Goal: Task Accomplishment & Management: Use online tool/utility

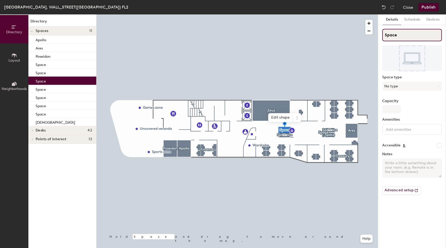
click at [400, 38] on input "Space" at bounding box center [412, 35] width 60 height 12
paste input "Aphrodit"
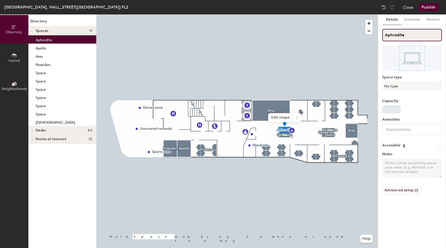
type input "Aphrodite"
click at [390, 106] on input "Capacity" at bounding box center [391, 109] width 19 height 8
type input "2"
click at [403, 83] on button "No type" at bounding box center [412, 86] width 60 height 9
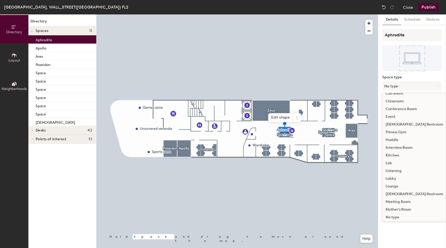
scroll to position [47, 0]
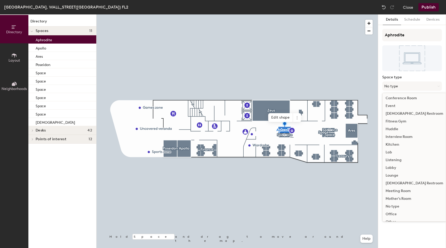
click at [397, 191] on div "Meeting Room" at bounding box center [415, 191] width 64 height 8
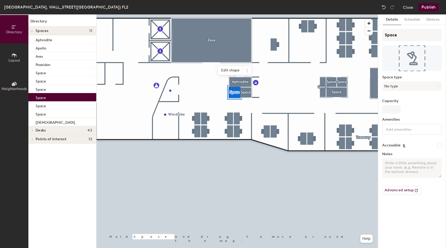
click at [403, 42] on div "Space Space type No type Capacity Amenities Accessible Notes Advanced setup" at bounding box center [412, 114] width 60 height 170
click at [400, 34] on input "Space" at bounding box center [412, 35] width 60 height 12
paste input "Hera"
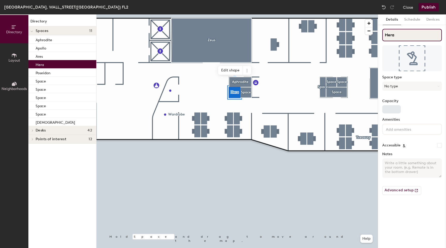
type input "Hera"
click at [391, 108] on input "Capacity" at bounding box center [391, 109] width 19 height 8
type input "1"
click at [399, 87] on button "No type" at bounding box center [412, 86] width 60 height 9
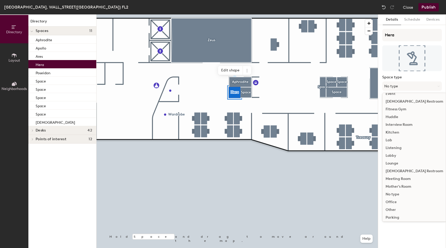
scroll to position [70, 0]
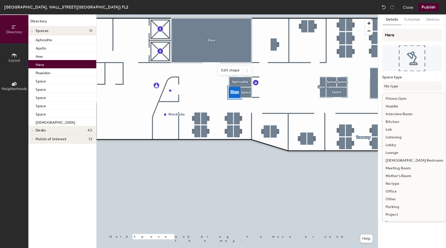
click at [396, 168] on div "Meeting Room" at bounding box center [415, 169] width 64 height 8
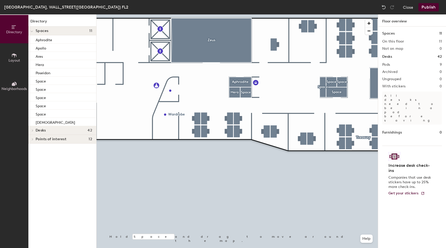
click at [248, 14] on div at bounding box center [237, 14] width 281 height 0
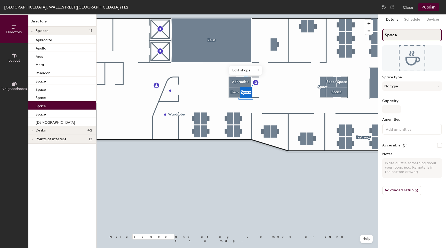
click at [395, 39] on input "Space" at bounding box center [412, 35] width 60 height 12
paste input "Helios"
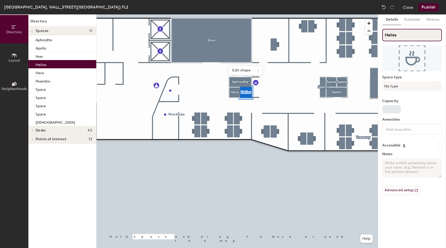
type input "Helios"
click at [390, 110] on input "Capacity" at bounding box center [391, 109] width 19 height 8
type input "1"
click at [394, 90] on button "No type" at bounding box center [412, 86] width 60 height 9
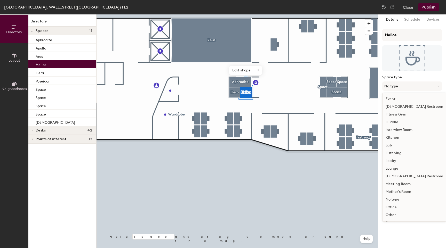
scroll to position [58, 0]
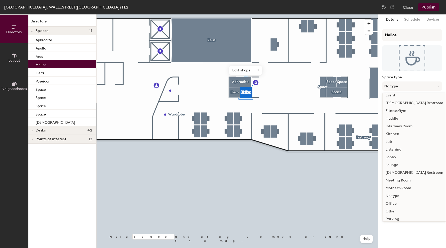
click at [395, 180] on div "Meeting Room" at bounding box center [415, 181] width 64 height 8
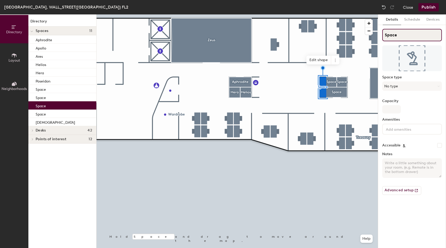
click at [407, 37] on input "Space" at bounding box center [412, 35] width 60 height 12
paste input "Athena"
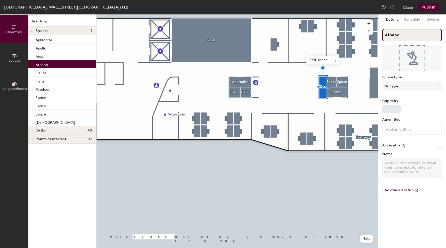
type input "Athena"
click at [386, 108] on input "Capacity" at bounding box center [391, 109] width 19 height 8
type input "2"
click at [396, 88] on button "No type" at bounding box center [412, 86] width 60 height 9
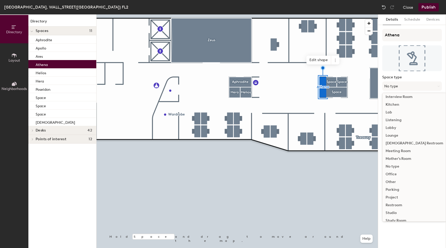
scroll to position [91, 0]
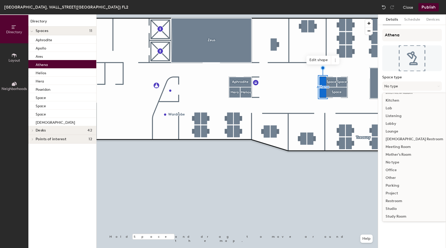
click at [403, 148] on div "Meeting Room" at bounding box center [415, 147] width 64 height 8
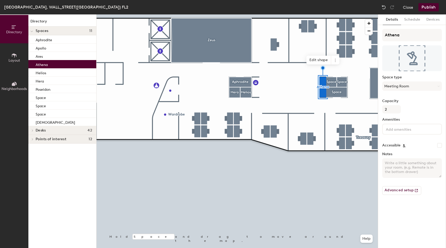
click at [339, 14] on div at bounding box center [237, 14] width 281 height 0
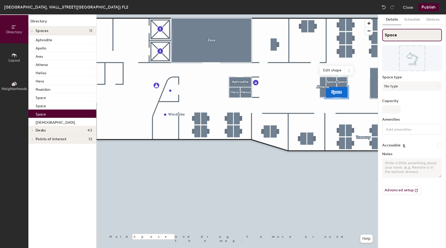
click at [399, 37] on input "Space" at bounding box center [412, 35] width 60 height 12
paste input "Artemis"
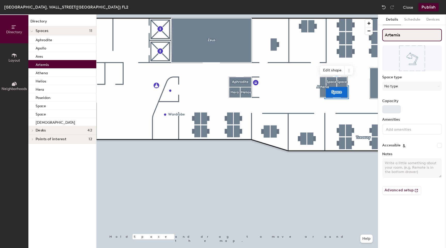
type input "Artemis"
click at [392, 112] on input "Capacity" at bounding box center [391, 109] width 19 height 8
type input "1"
click at [398, 82] on button "No type" at bounding box center [412, 86] width 60 height 9
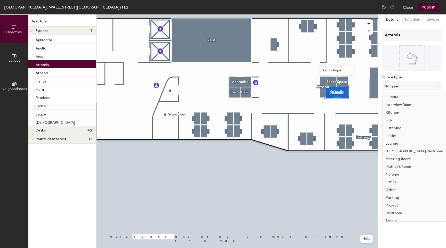
scroll to position [83, 0]
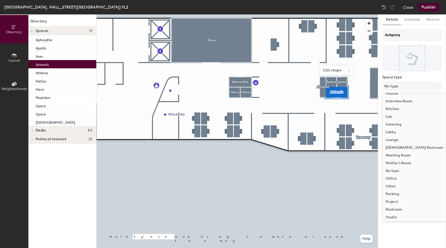
click at [402, 154] on div "Meeting Room" at bounding box center [415, 156] width 64 height 8
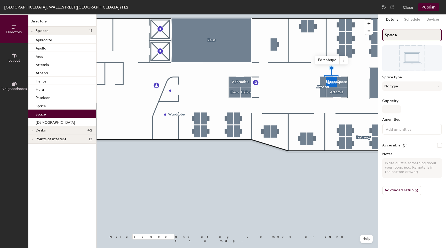
click at [395, 33] on input "Space" at bounding box center [412, 35] width 60 height 12
paste input "Hestia"
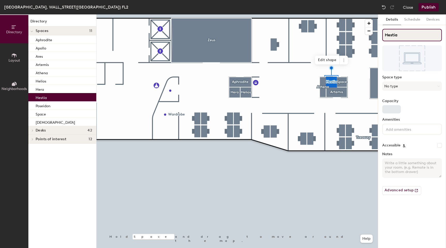
type input "Hestia"
click at [387, 106] on input "Capacity" at bounding box center [391, 109] width 19 height 8
type input "1"
click at [398, 88] on button "No type" at bounding box center [412, 86] width 60 height 9
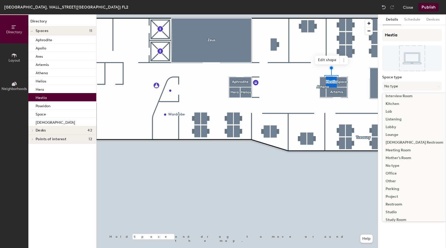
scroll to position [95, 0]
click at [402, 145] on div "Meeting Room" at bounding box center [415, 143] width 64 height 8
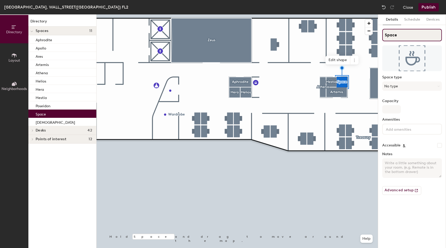
click at [408, 36] on input "Space" at bounding box center [412, 35] width 60 height 12
paste input "Hermes"
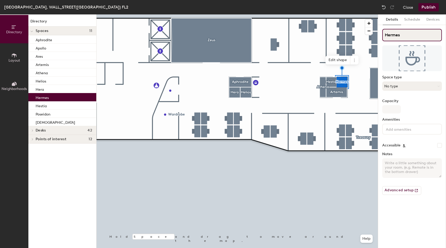
type input "Hermes"
click at [394, 86] on button "No type" at bounding box center [412, 86] width 60 height 9
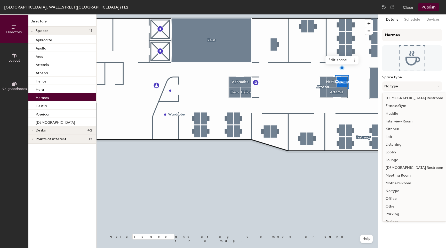
scroll to position [69, 0]
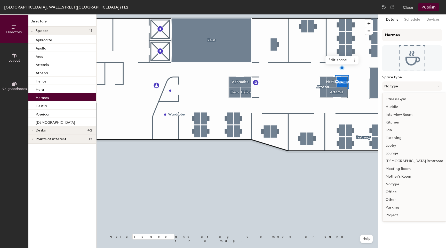
click at [399, 168] on div "Meeting Room" at bounding box center [415, 169] width 64 height 8
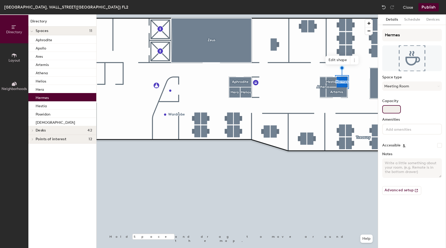
click at [393, 110] on input "Capacity" at bounding box center [391, 109] width 19 height 8
type input "1"
click at [428, 9] on button "Publish" at bounding box center [428, 7] width 20 height 8
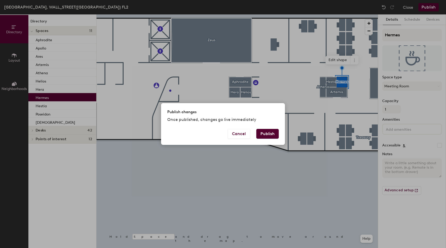
click at [264, 134] on button "Publish" at bounding box center [267, 134] width 22 height 10
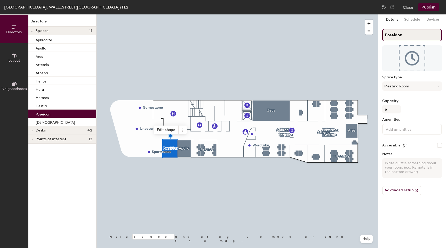
click at [405, 34] on input "Poseidon" at bounding box center [412, 35] width 60 height 12
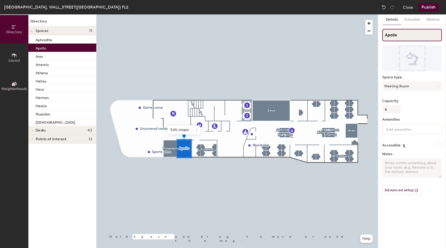
click at [408, 38] on input "Apollo" at bounding box center [412, 35] width 60 height 12
paste input "Poseidon"
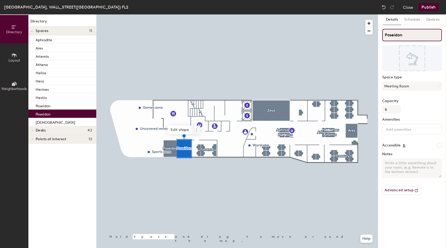
type input "Poseidon"
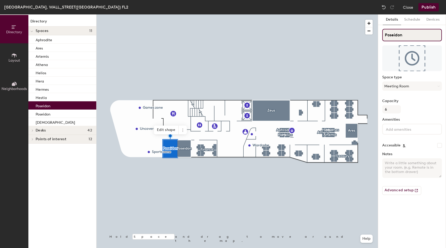
click at [394, 36] on input "Poseidon" at bounding box center [412, 35] width 60 height 12
paste input "Apollo"
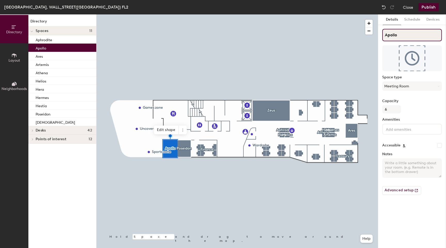
type input "Apollo"
click at [430, 9] on button "Publish" at bounding box center [428, 7] width 20 height 8
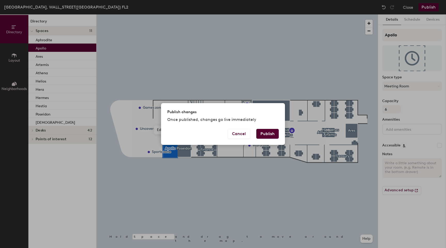
click at [265, 132] on button "Publish" at bounding box center [267, 134] width 22 height 10
